Goal: Information Seeking & Learning: Learn about a topic

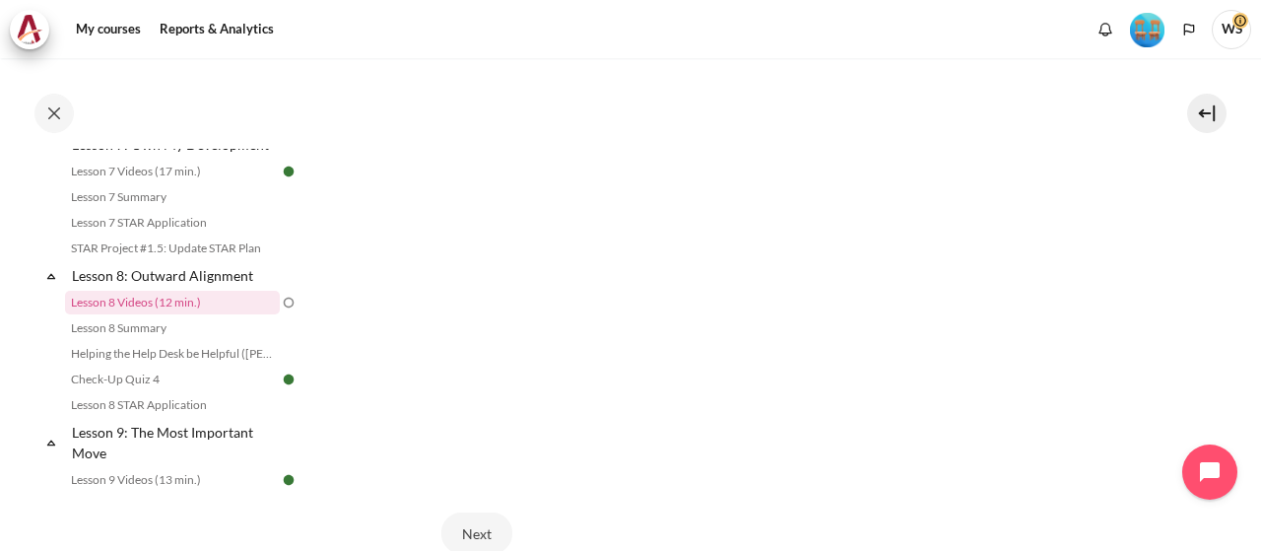
scroll to position [683, 0]
click at [485, 425] on button "Next" at bounding box center [476, 434] width 71 height 41
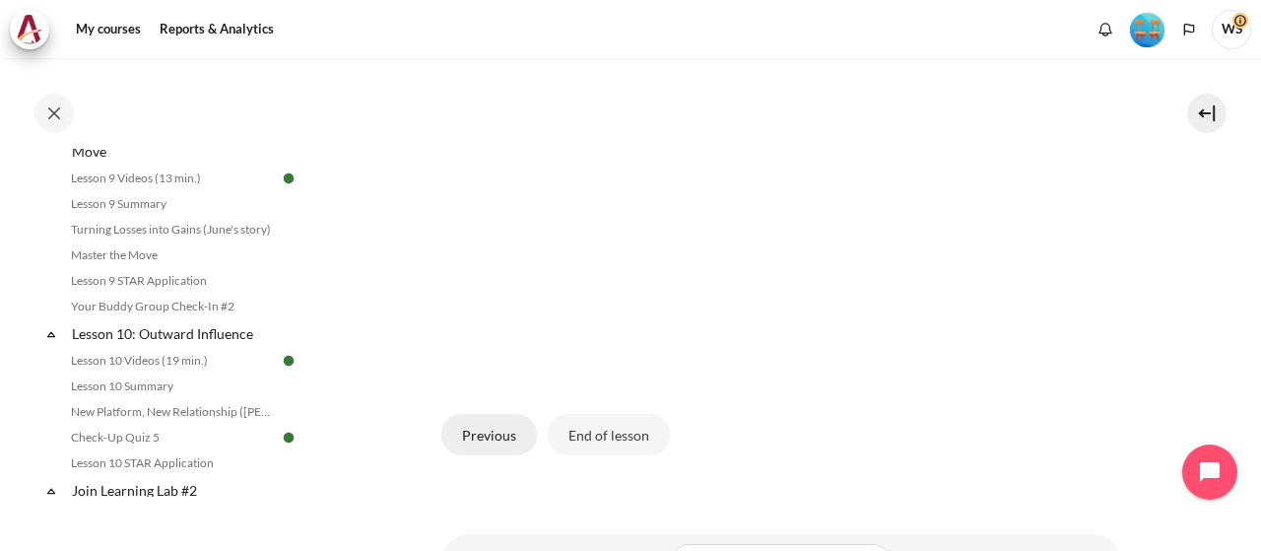
scroll to position [584, 0]
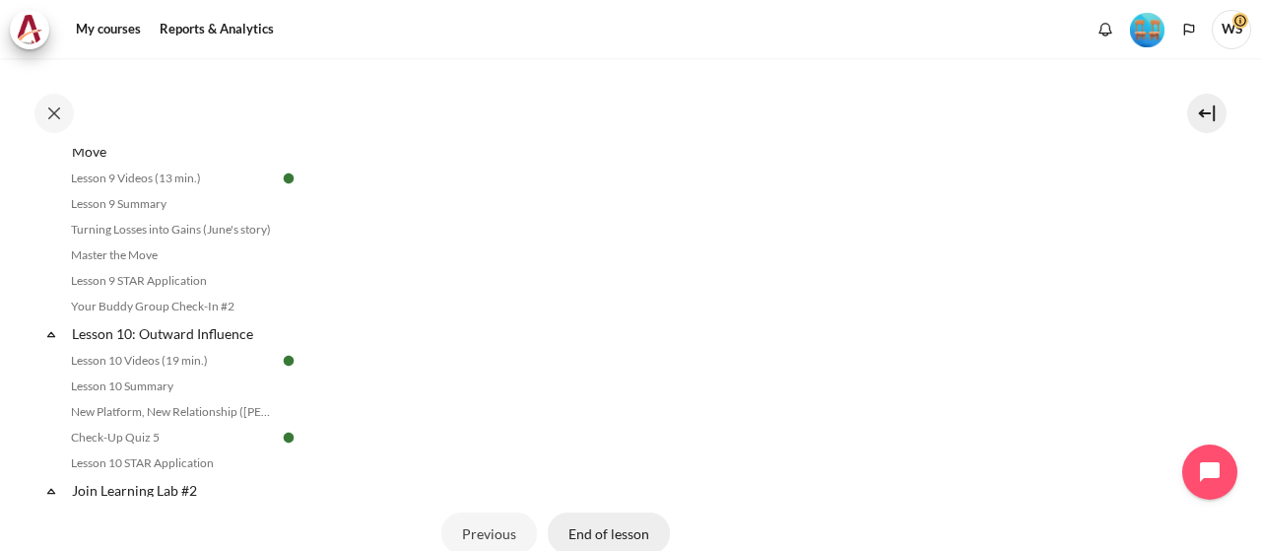
click at [603, 522] on button "End of lesson" at bounding box center [609, 532] width 122 height 41
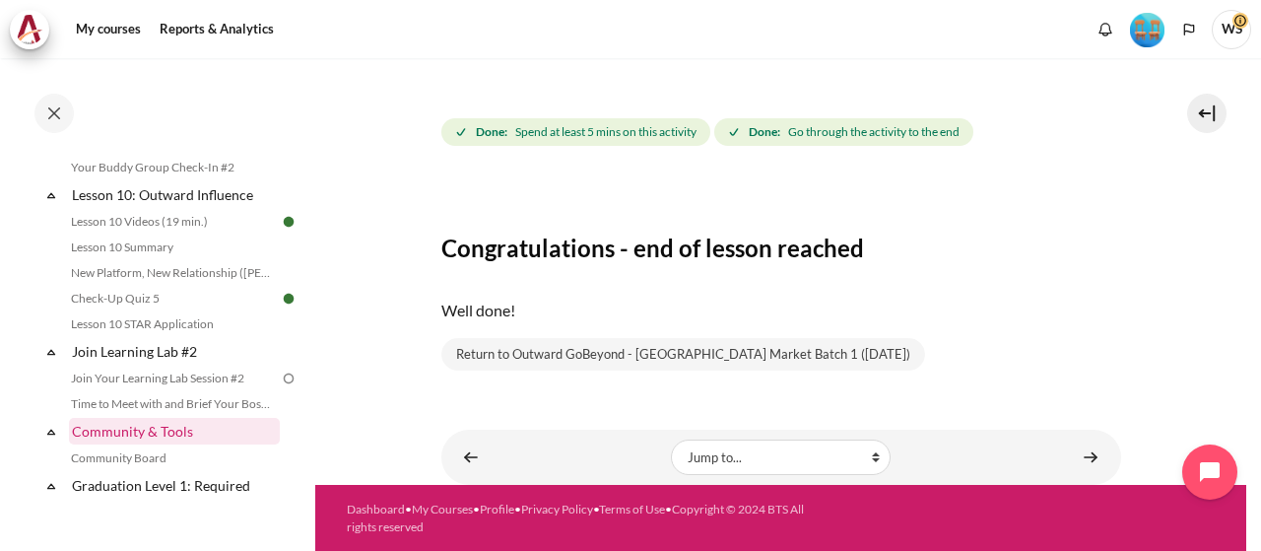
scroll to position [1965, 0]
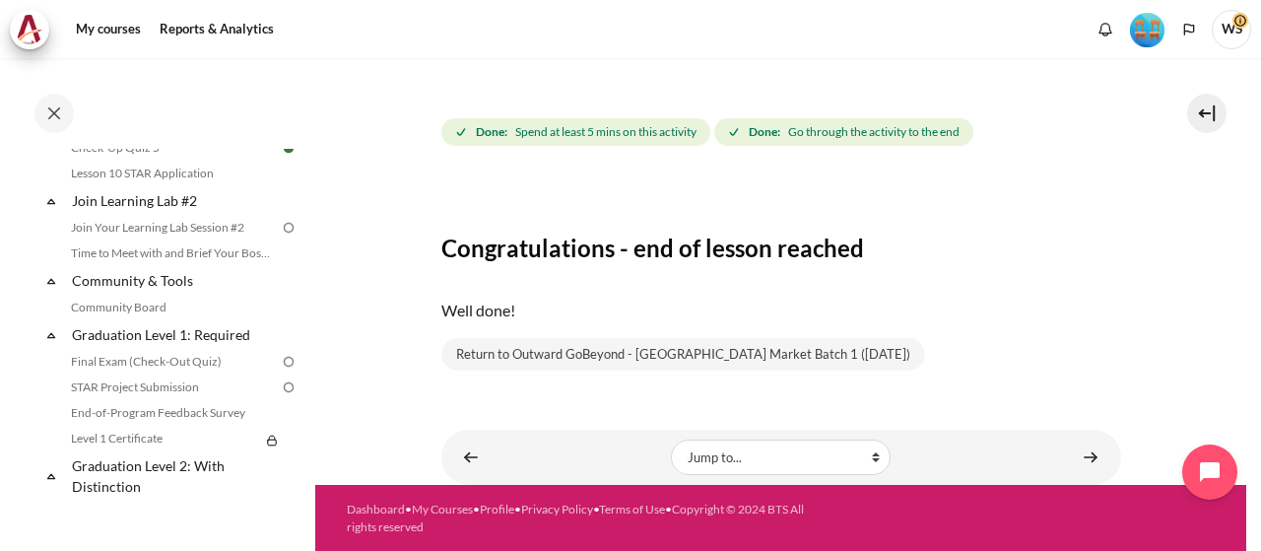
click at [1237, 34] on span "WS" at bounding box center [1231, 29] width 39 height 39
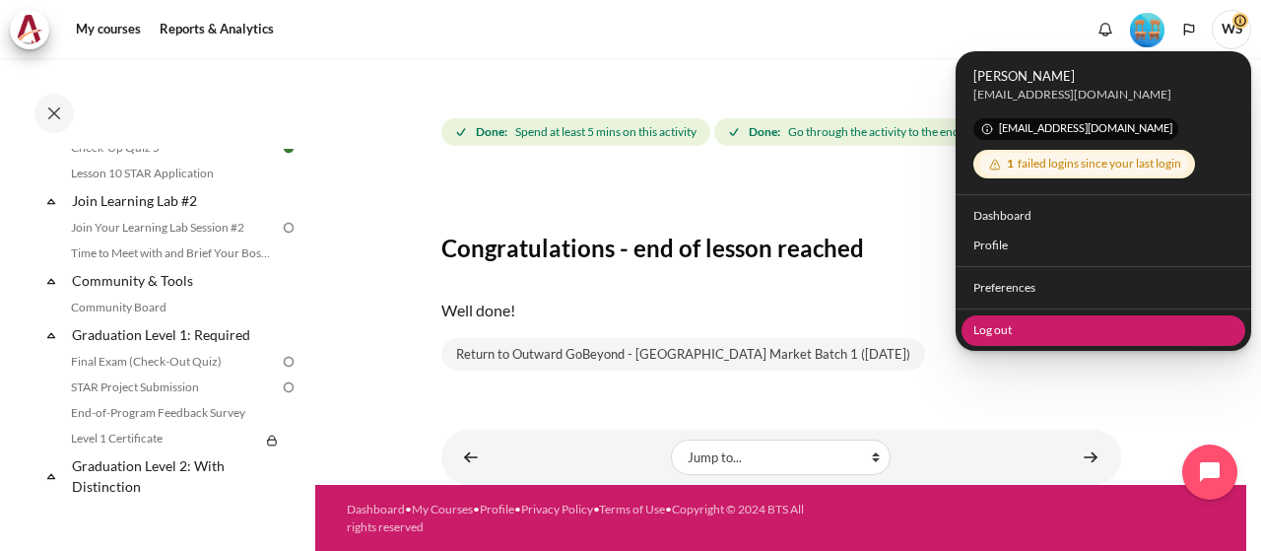
click at [999, 324] on link "Log out" at bounding box center [1104, 329] width 285 height 31
